Goal: Information Seeking & Learning: Learn about a topic

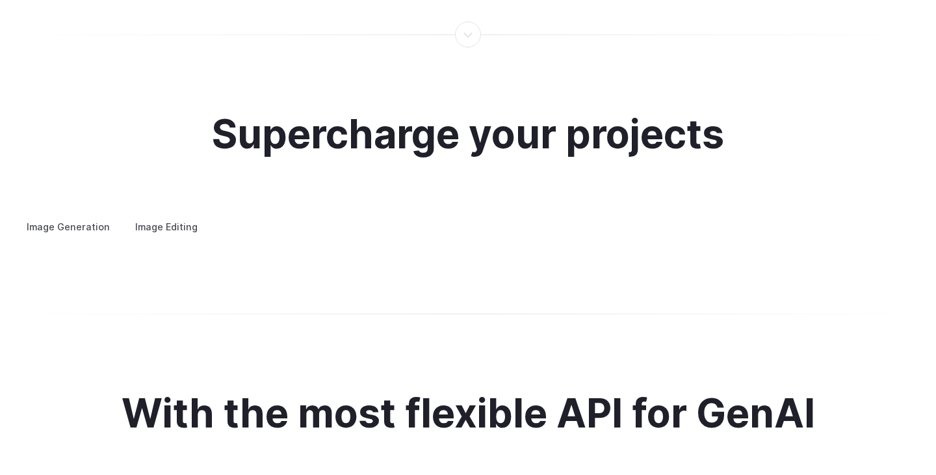
scroll to position [2422, 0]
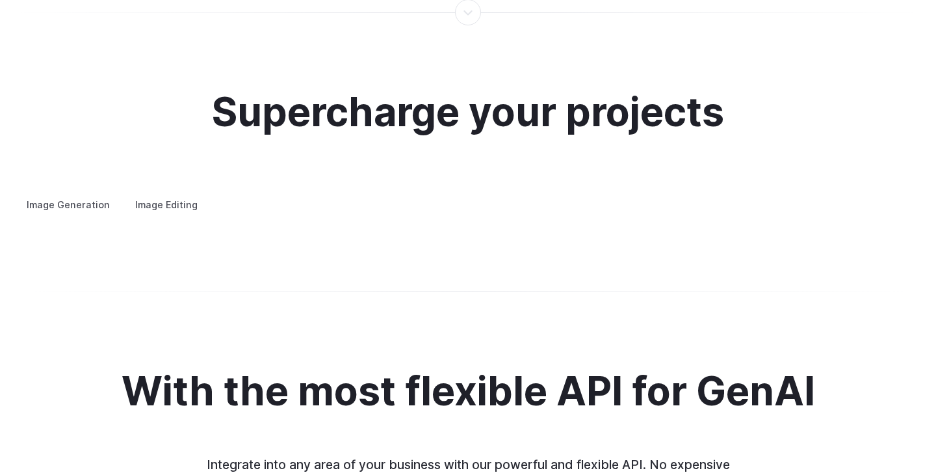
drag, startPoint x: 444, startPoint y: 34, endPoint x: 388, endPoint y: 7, distance: 61.9
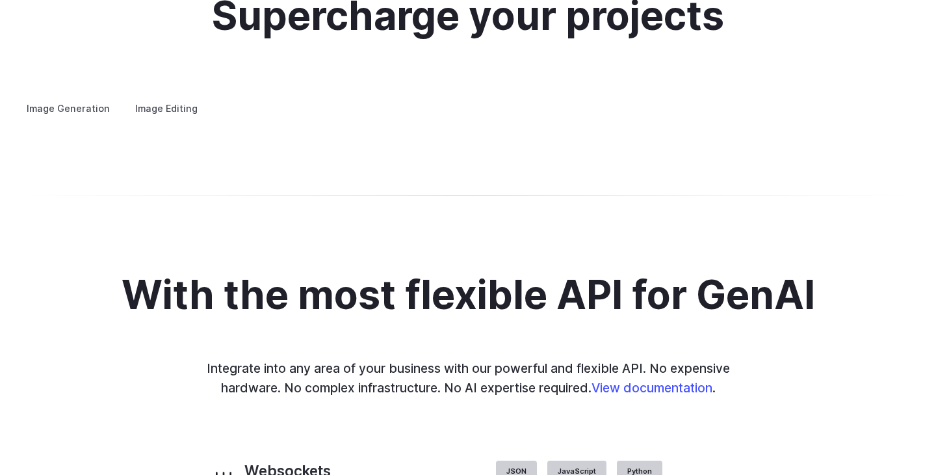
scroll to position [2519, 0]
click at [0, 0] on summary "Architecture" at bounding box center [0, 0] width 0 height 0
click at [0, 0] on div at bounding box center [0, 0] width 0 height 0
click at [0, 0] on button "Go to 2 of 4" at bounding box center [0, 0] width 0 height 0
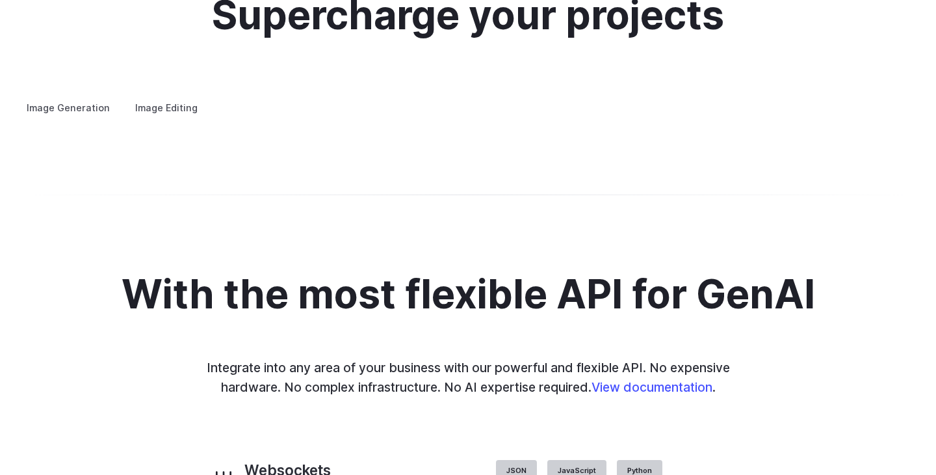
click at [0, 0] on div at bounding box center [0, 0] width 0 height 0
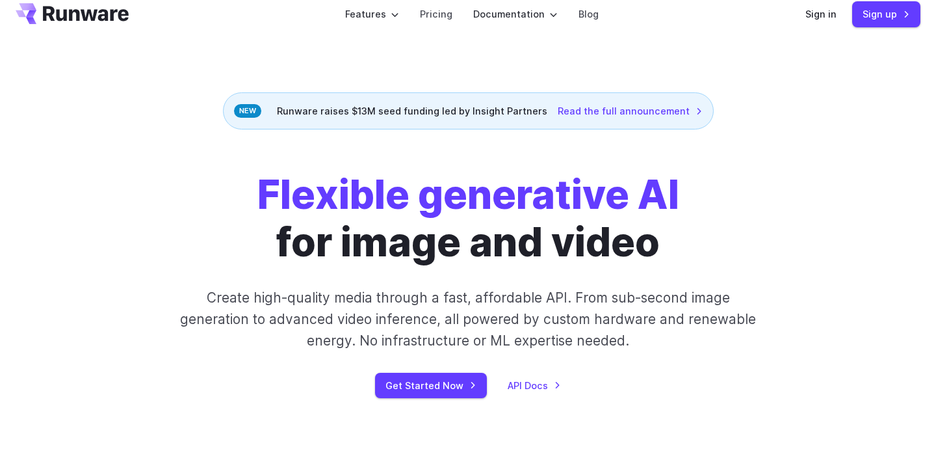
scroll to position [0, 0]
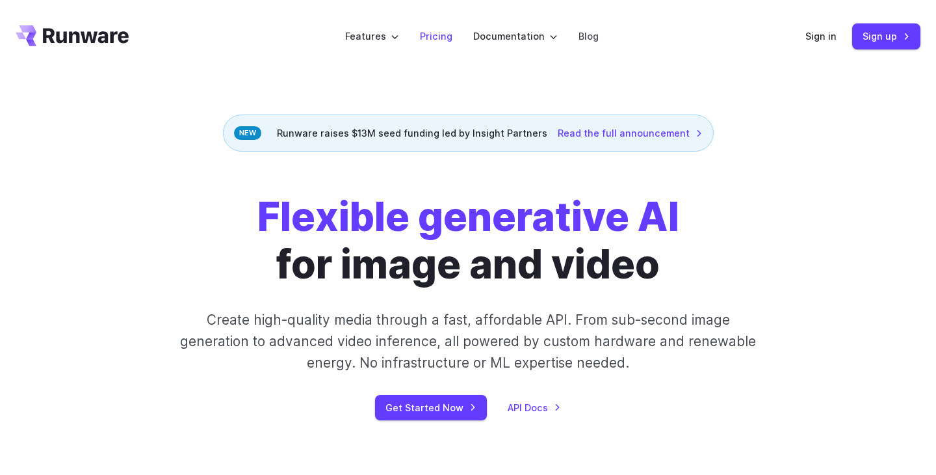
click at [439, 40] on link "Pricing" at bounding box center [436, 36] width 33 height 15
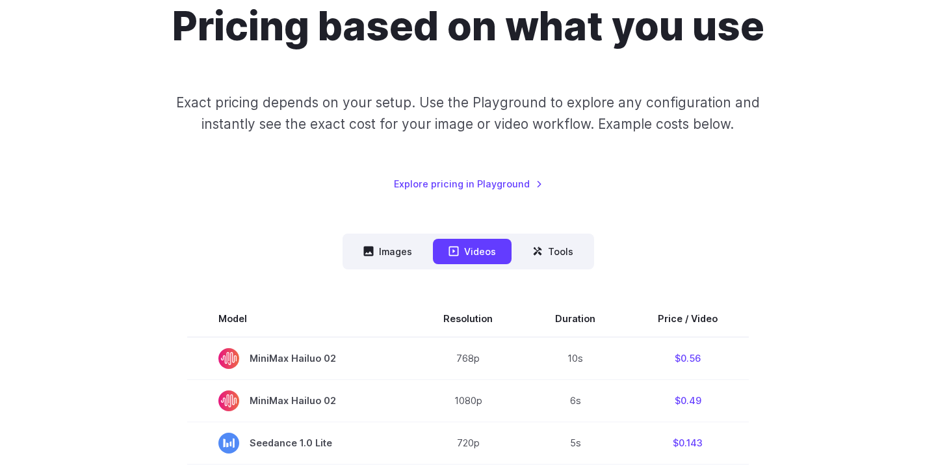
scroll to position [145, 0]
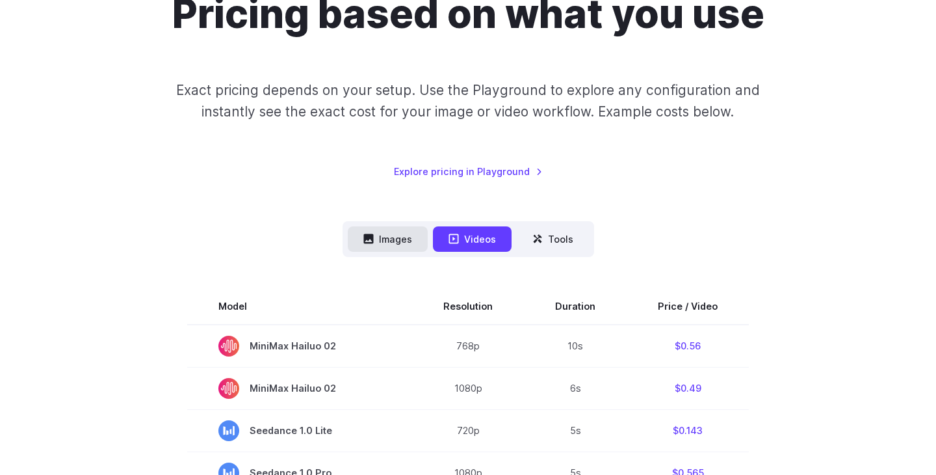
click at [393, 234] on button "Images" at bounding box center [388, 238] width 80 height 25
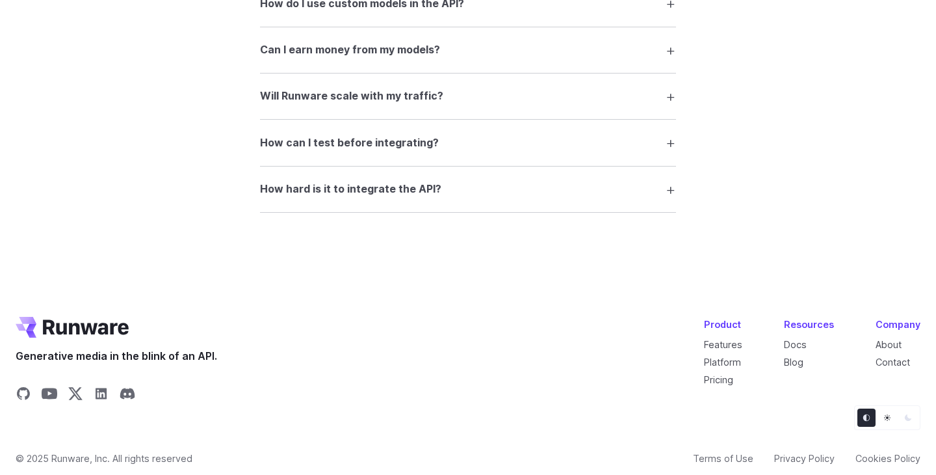
scroll to position [2550, 0]
